Goal: Transaction & Acquisition: Book appointment/travel/reservation

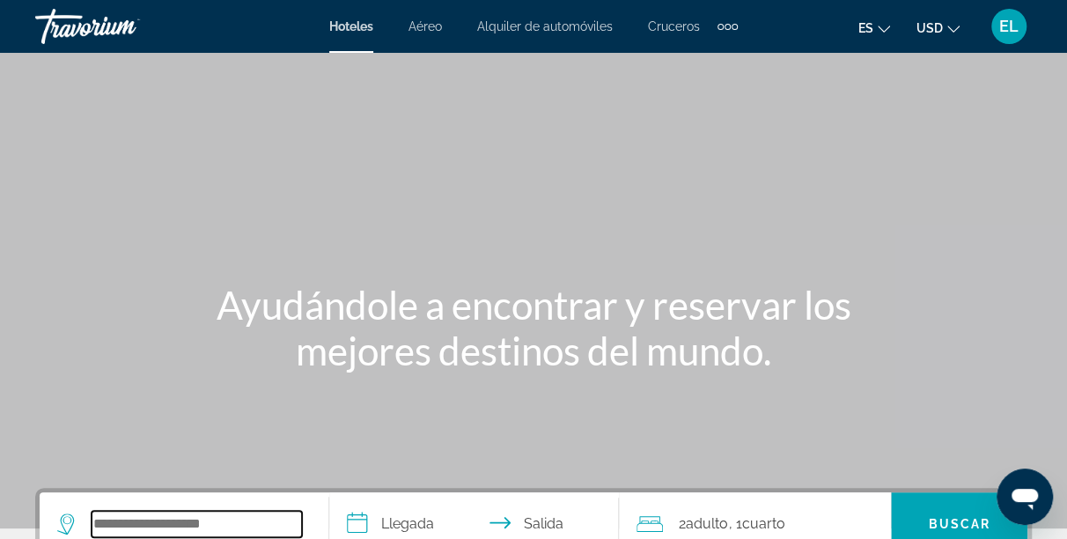
click at [111, 512] on input "Search hotel destination" at bounding box center [197, 524] width 210 height 26
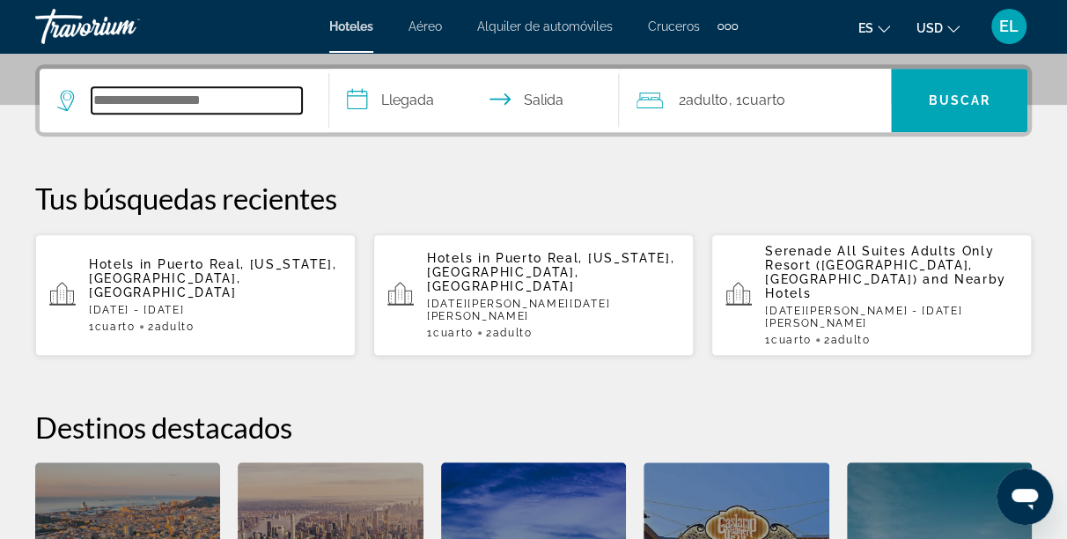
scroll to position [430, 0]
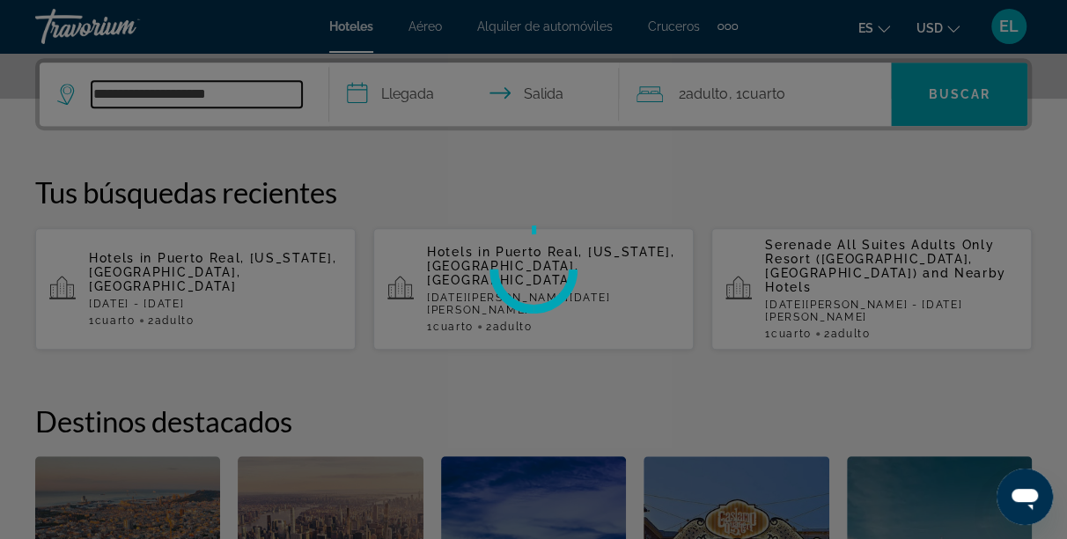
type input "**********"
click at [380, 86] on div at bounding box center [533, 269] width 1067 height 539
click at [359, 95] on div at bounding box center [533, 269] width 1067 height 539
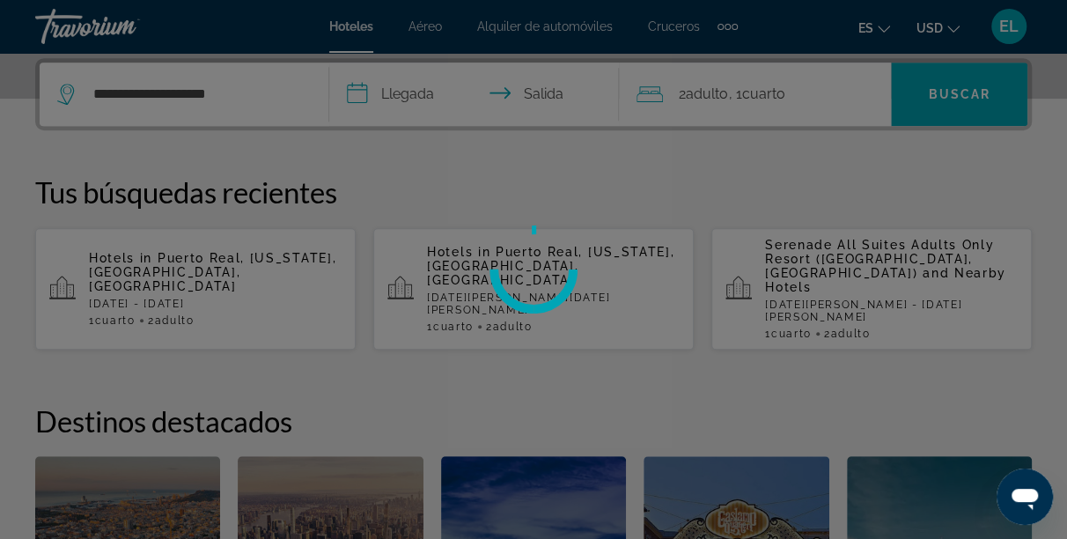
drag, startPoint x: 359, startPoint y: 95, endPoint x: 9, endPoint y: -14, distance: 367.0
